Goal: Task Accomplishment & Management: Manage account settings

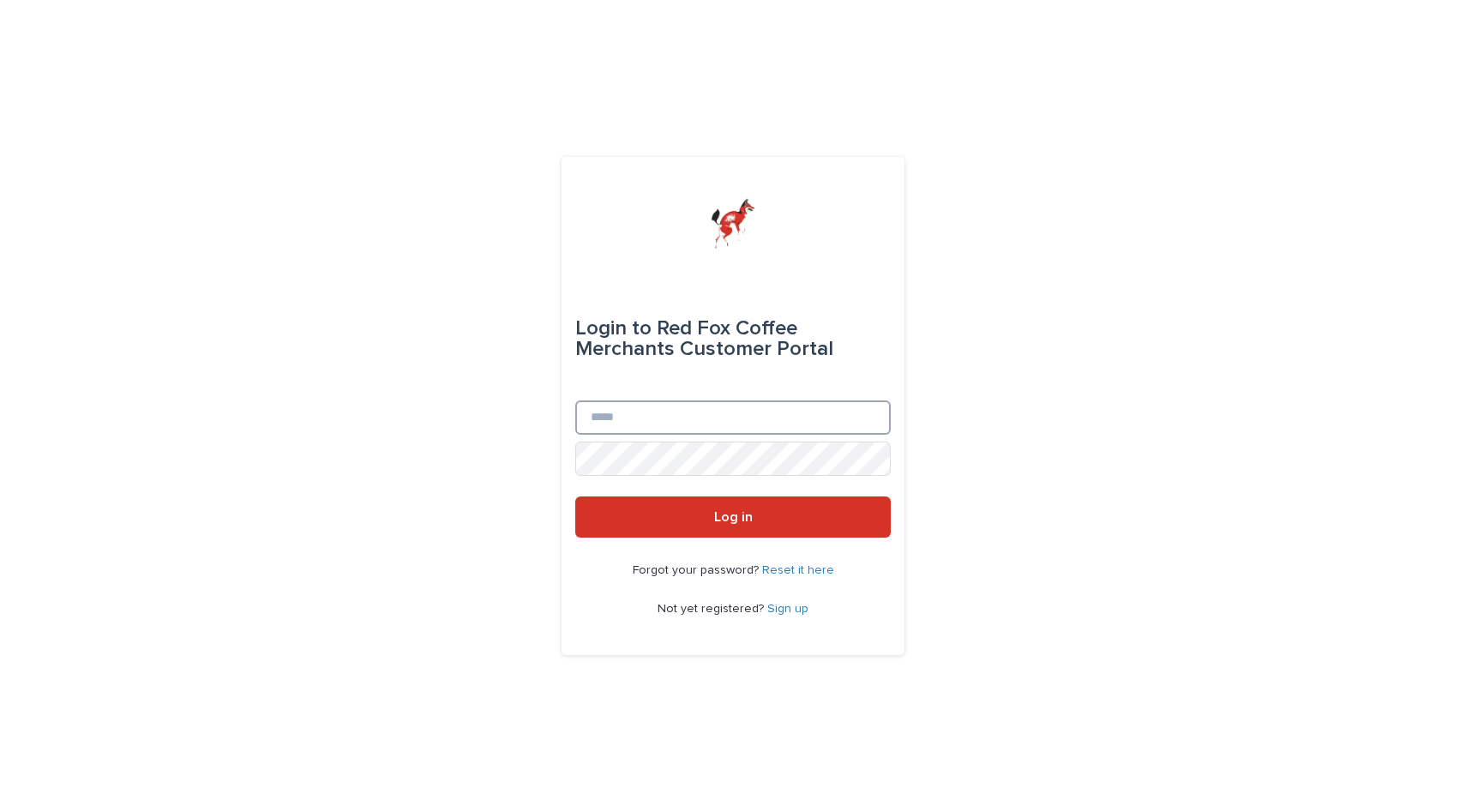
click at [630, 422] on input "Email" at bounding box center [733, 417] width 316 height 34
type input "**********"
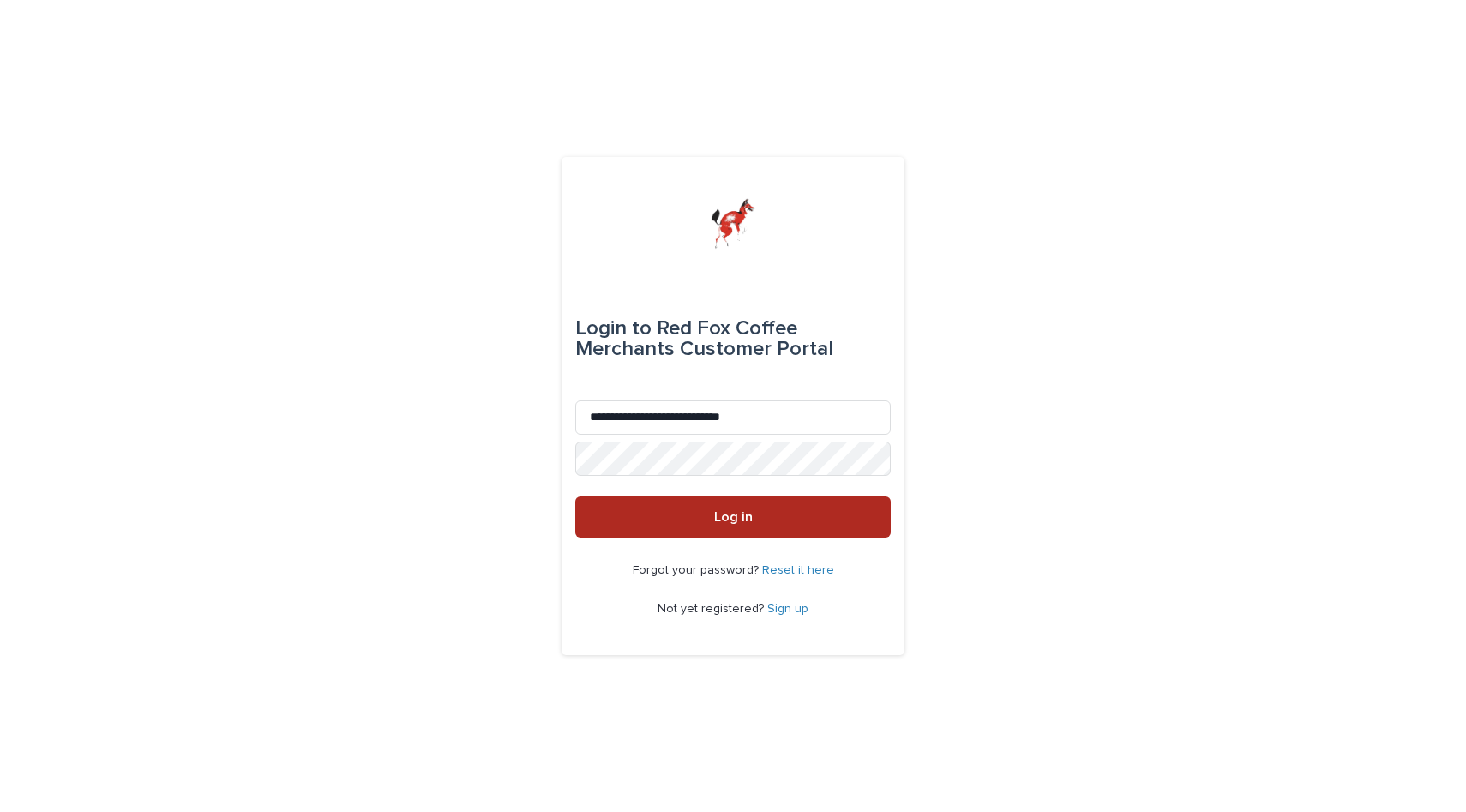
click at [754, 515] on button "Log in" at bounding box center [733, 517] width 316 height 41
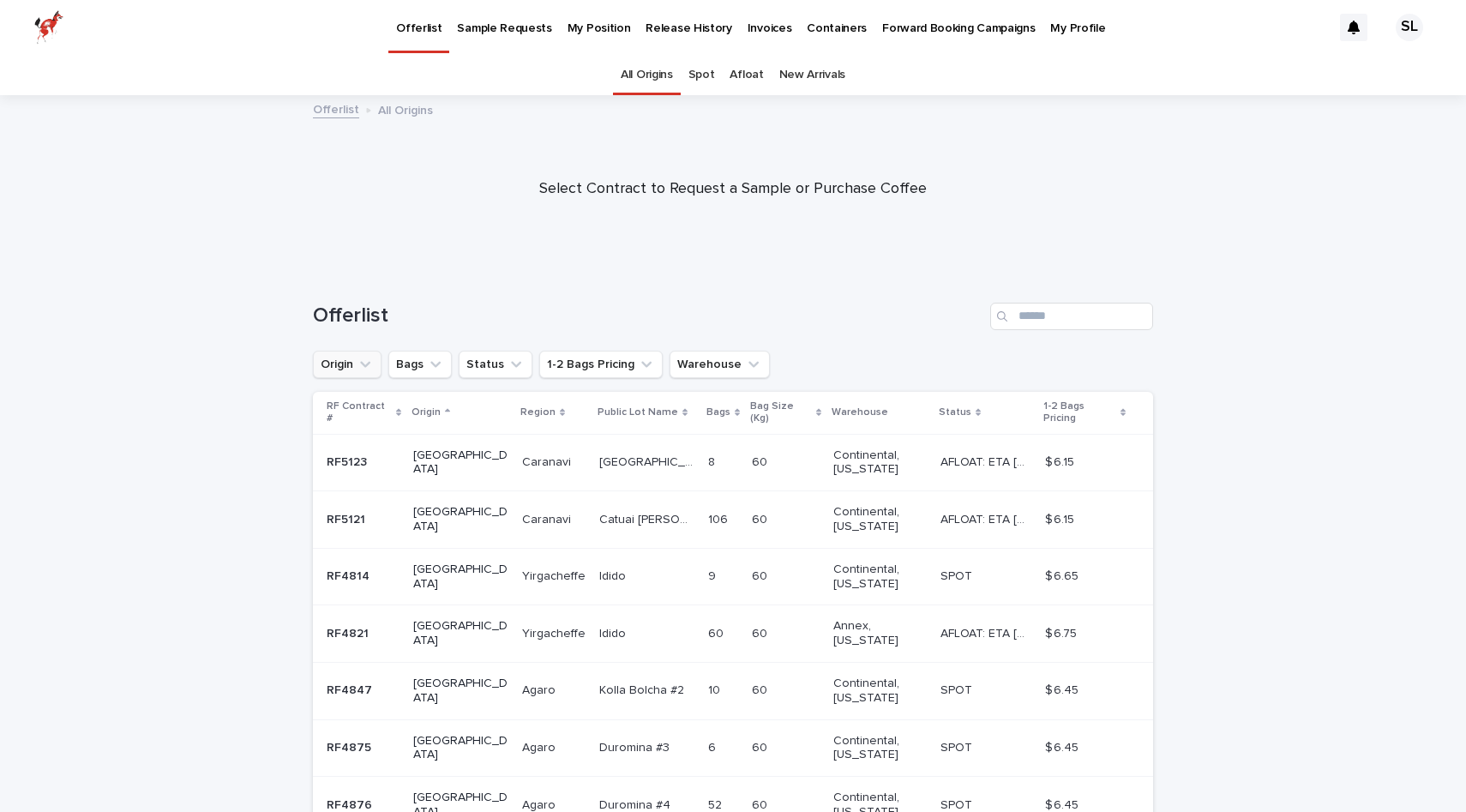
click at [346, 364] on button "Origin" at bounding box center [347, 365] width 69 height 28
